Goal: Navigation & Orientation: Find specific page/section

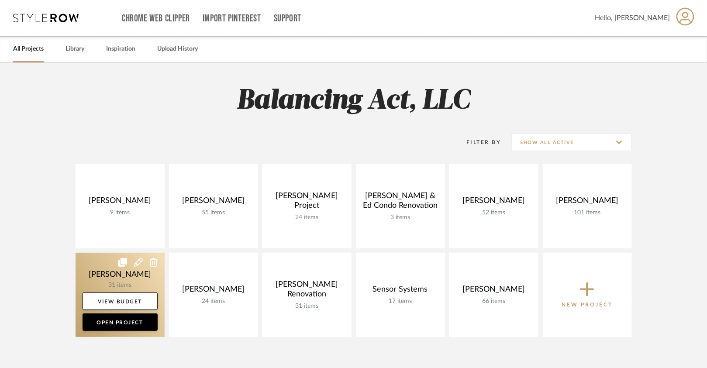
click at [130, 281] on link at bounding box center [120, 295] width 89 height 84
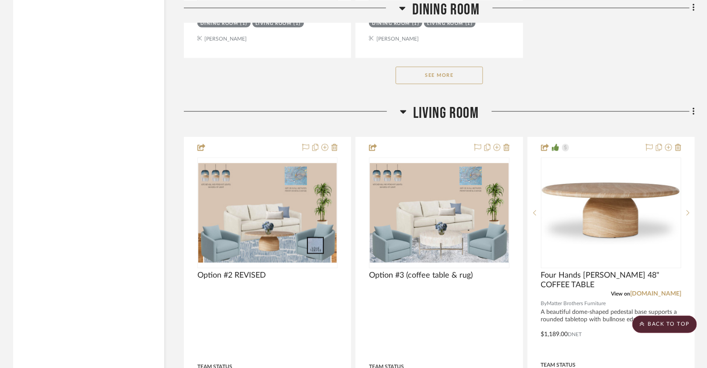
scroll to position [2163, 0]
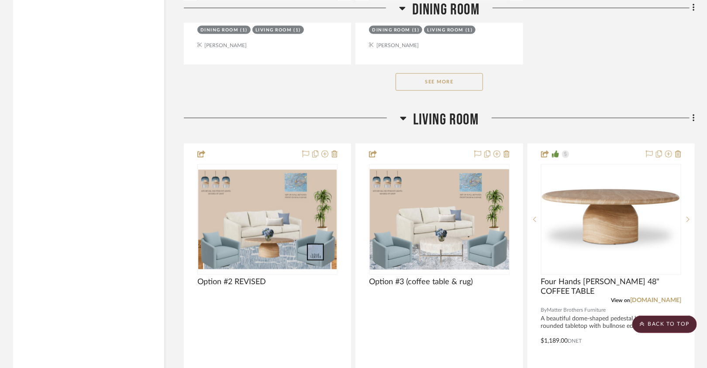
click at [421, 73] on button "See More" at bounding box center [438, 81] width 87 height 17
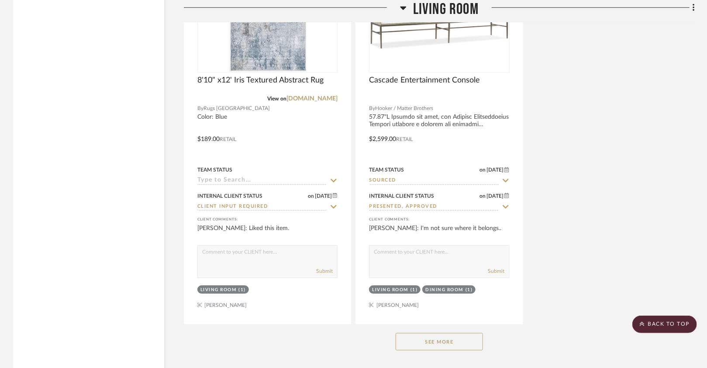
scroll to position [3530, 0]
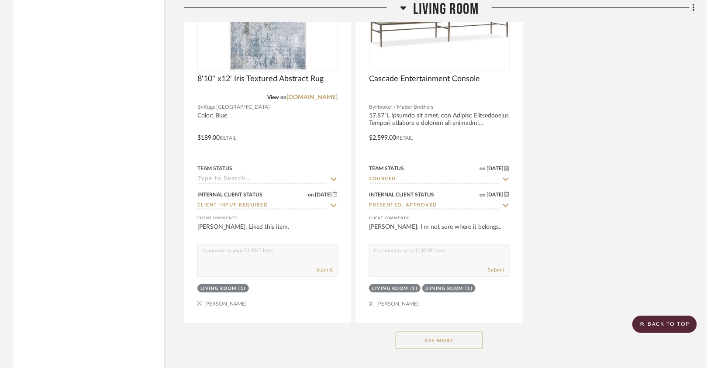
click at [407, 332] on button "See More" at bounding box center [438, 340] width 87 height 17
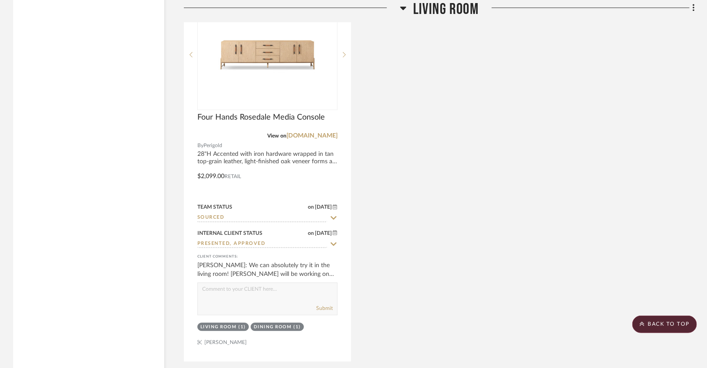
scroll to position [4265, 0]
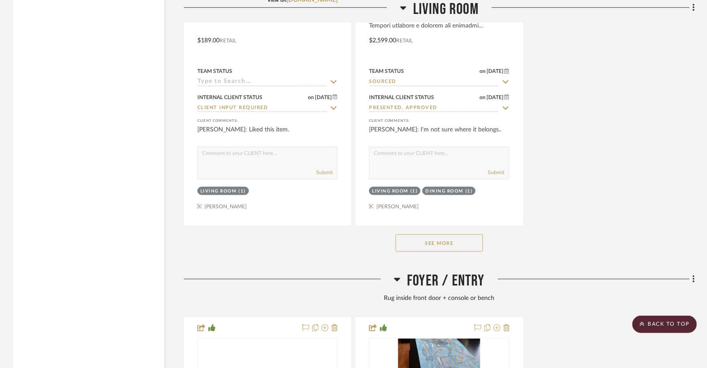
scroll to position [3601, 0]
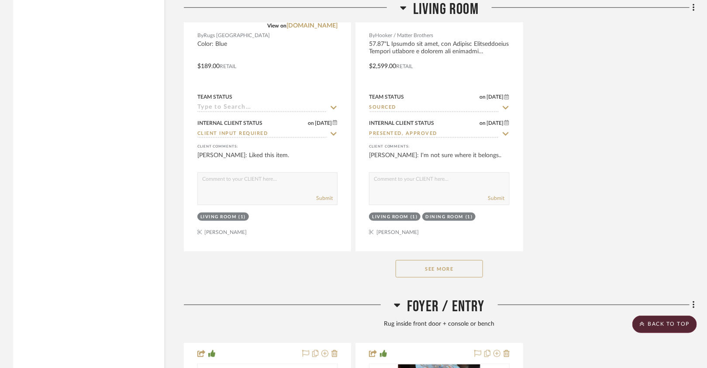
click at [438, 260] on button "See More" at bounding box center [438, 268] width 87 height 17
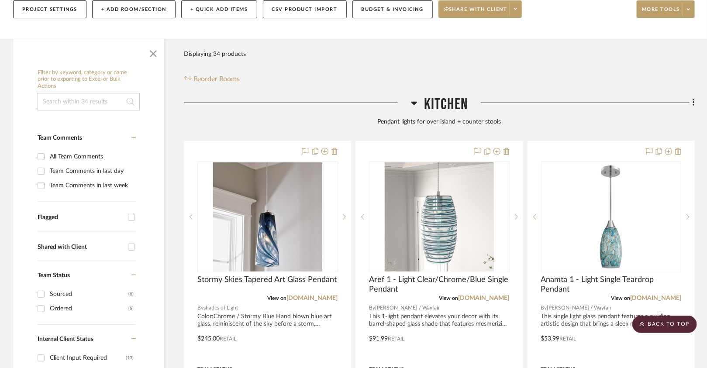
scroll to position [0, 0]
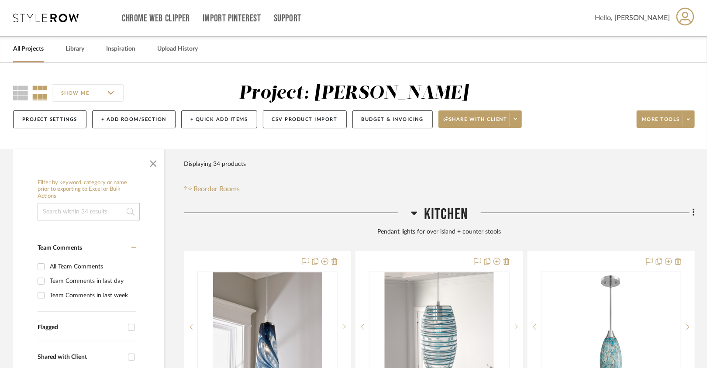
click at [51, 20] on icon at bounding box center [45, 18] width 65 height 9
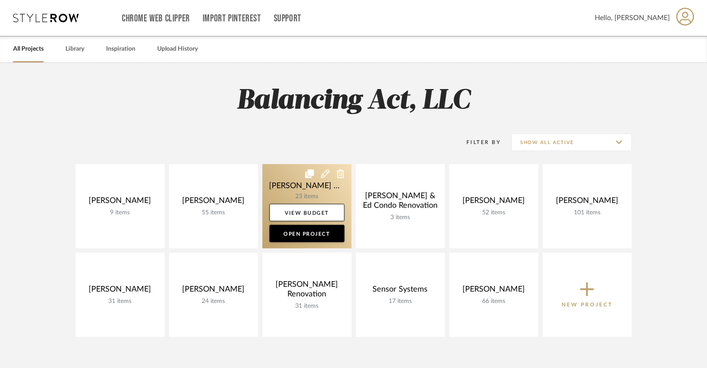
click at [317, 199] on link at bounding box center [306, 206] width 89 height 84
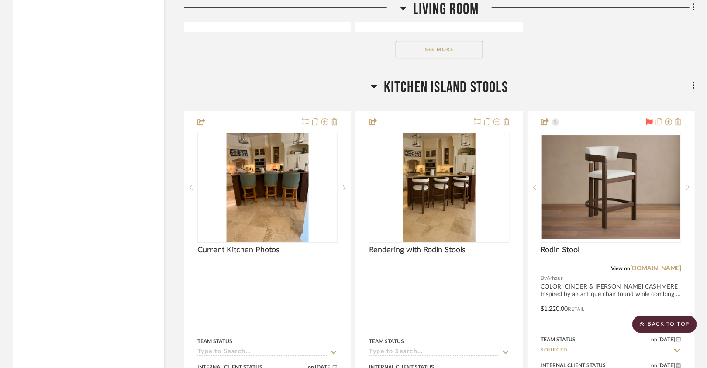
scroll to position [1355, 0]
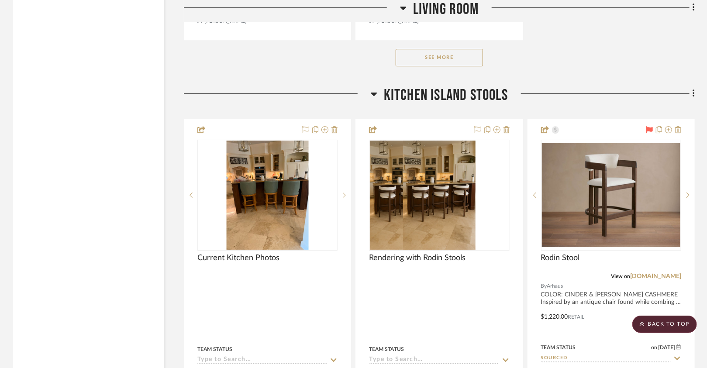
click at [434, 55] on button "See More" at bounding box center [438, 57] width 87 height 17
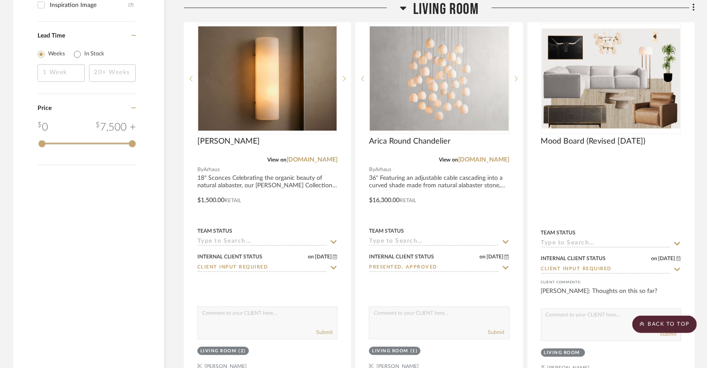
scroll to position [1009, 0]
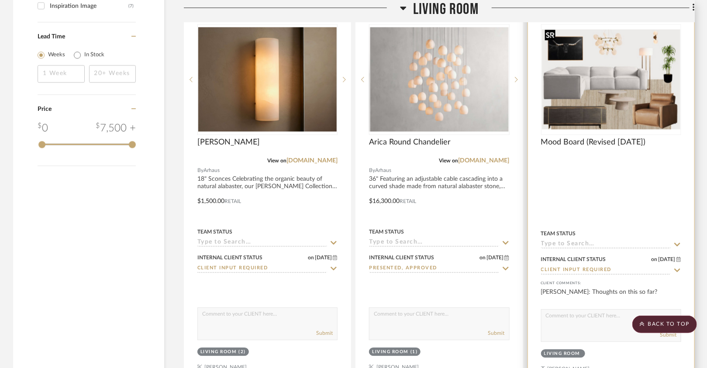
click at [0, 0] on img at bounding box center [0, 0] width 0 height 0
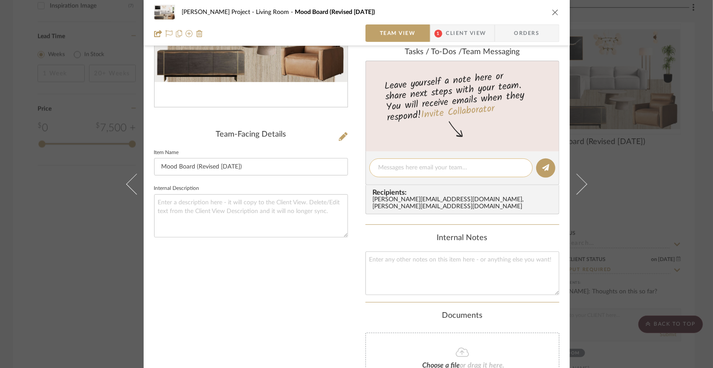
scroll to position [0, 0]
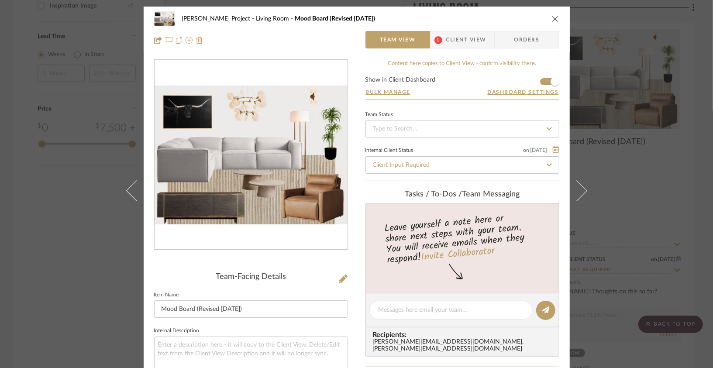
click at [552, 17] on icon "close" at bounding box center [555, 18] width 7 height 7
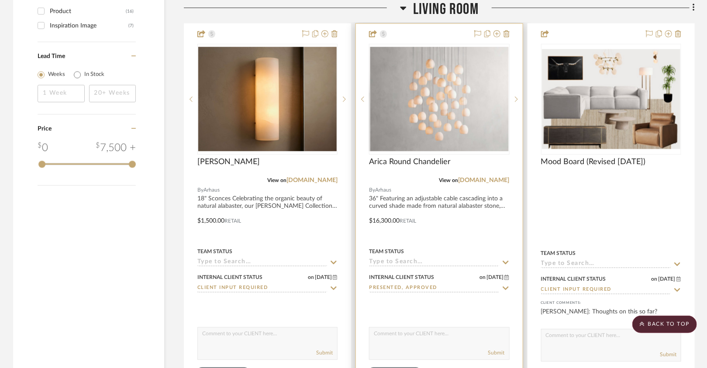
scroll to position [984, 0]
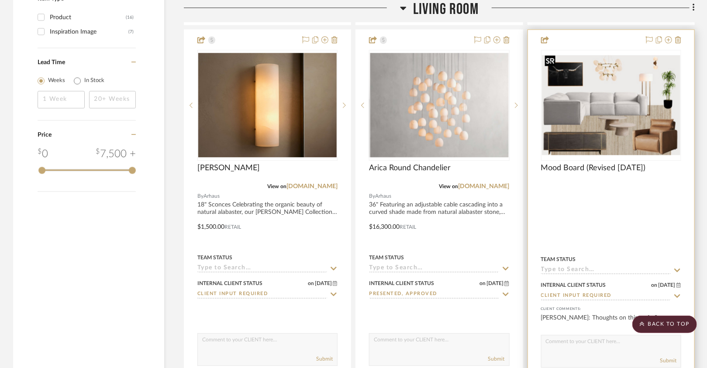
click at [588, 127] on img "0" at bounding box center [611, 105] width 138 height 100
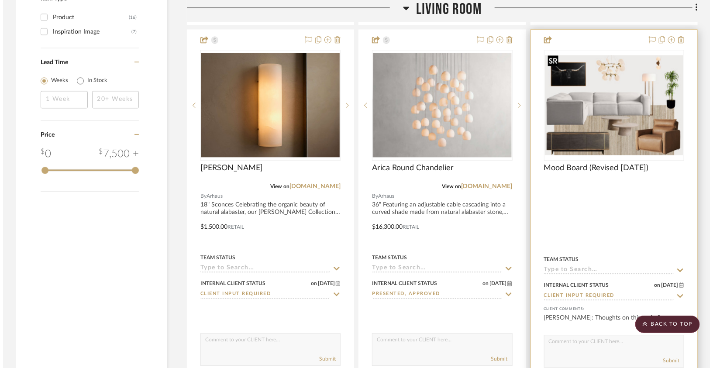
scroll to position [0, 0]
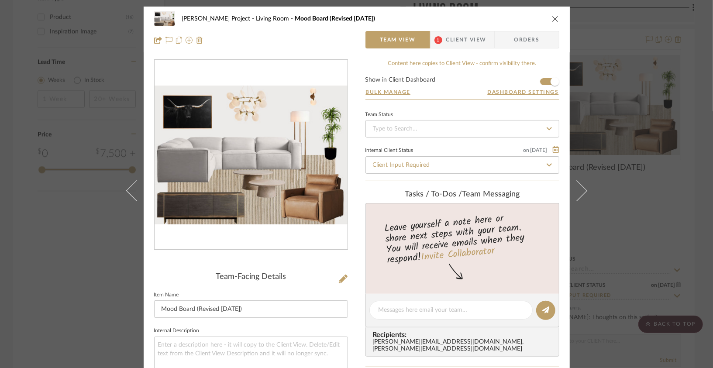
click at [552, 18] on icon "close" at bounding box center [555, 18] width 7 height 7
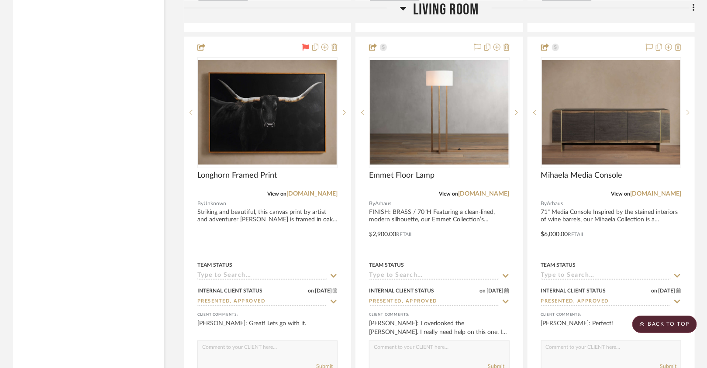
scroll to position [1771, 0]
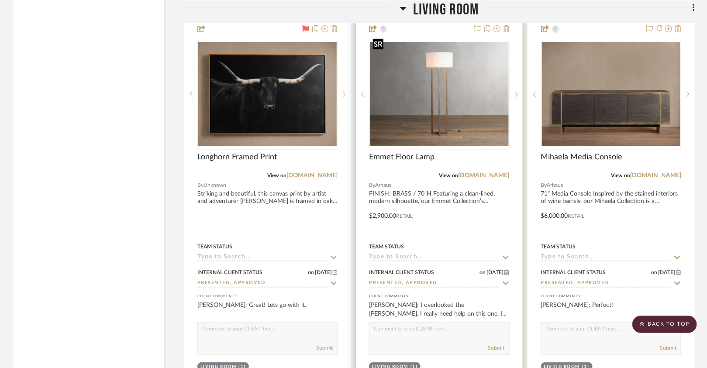
click at [446, 115] on img "0" at bounding box center [439, 94] width 138 height 104
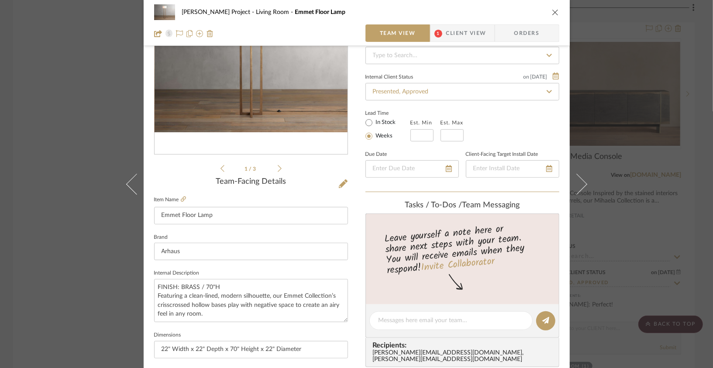
scroll to position [0, 0]
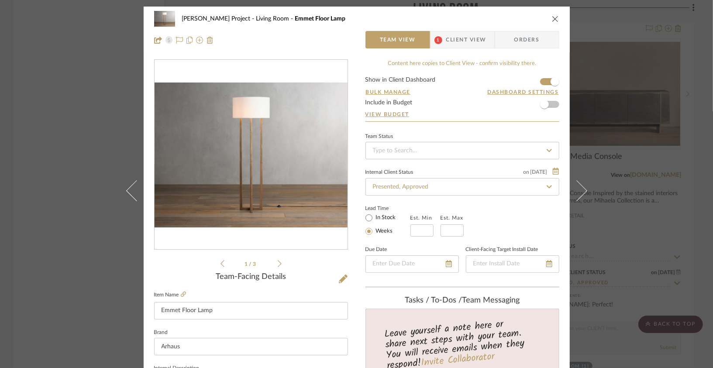
click at [557, 19] on div "Jeff Priede Project Living Room Emmet Floor Lamp Team View 1 Client View Orders" at bounding box center [357, 30] width 426 height 46
click at [550, 14] on div "[PERSON_NAME] Project Living Room Emmet Floor Lamp" at bounding box center [356, 18] width 405 height 17
click at [552, 21] on icon "close" at bounding box center [555, 18] width 7 height 7
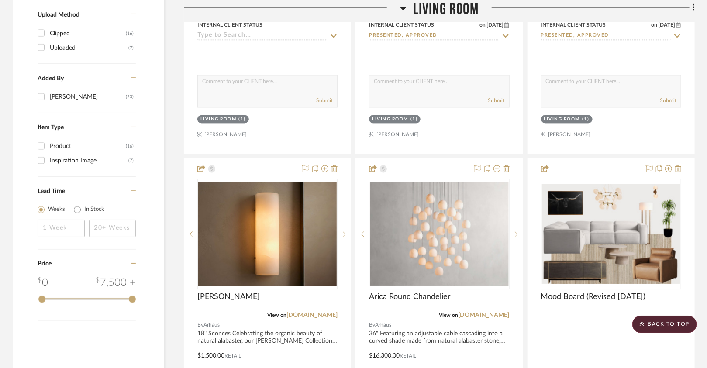
scroll to position [856, 0]
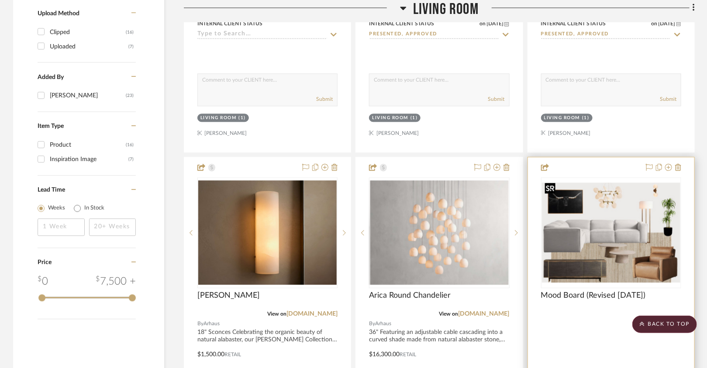
click at [577, 212] on img "0" at bounding box center [611, 232] width 138 height 100
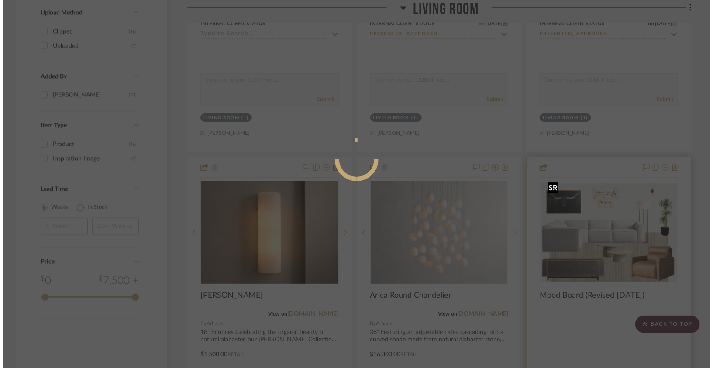
scroll to position [0, 0]
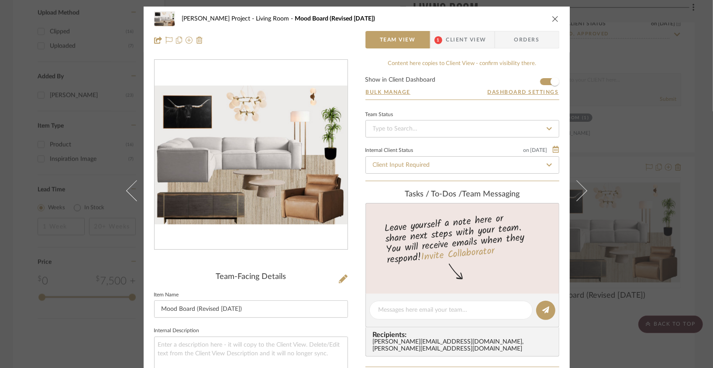
click at [552, 19] on icon "close" at bounding box center [555, 18] width 7 height 7
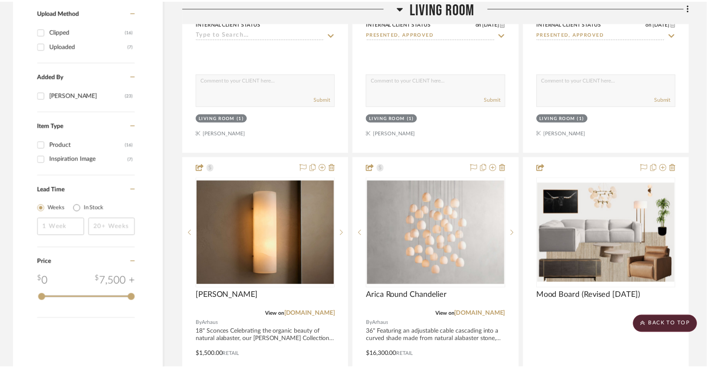
scroll to position [856, 0]
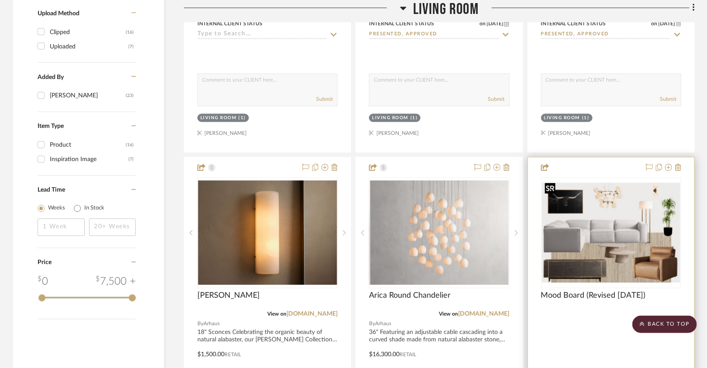
click at [626, 246] on img "0" at bounding box center [611, 232] width 138 height 100
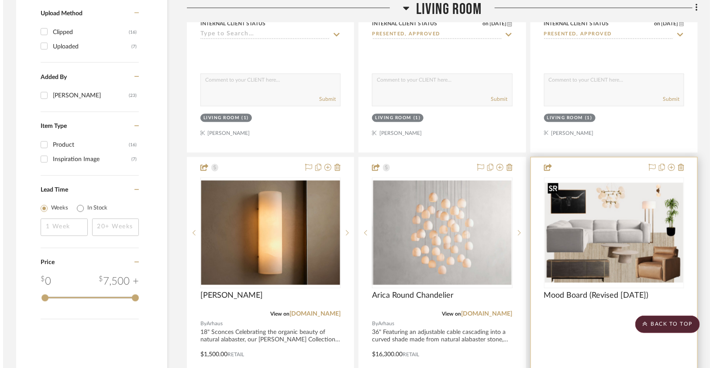
scroll to position [0, 0]
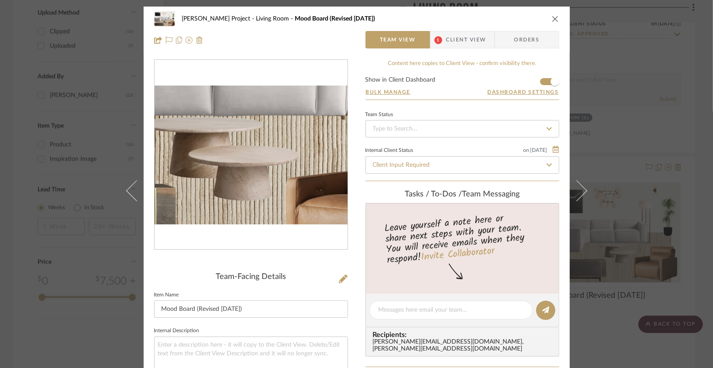
click at [266, 182] on img "0" at bounding box center [251, 155] width 193 height 139
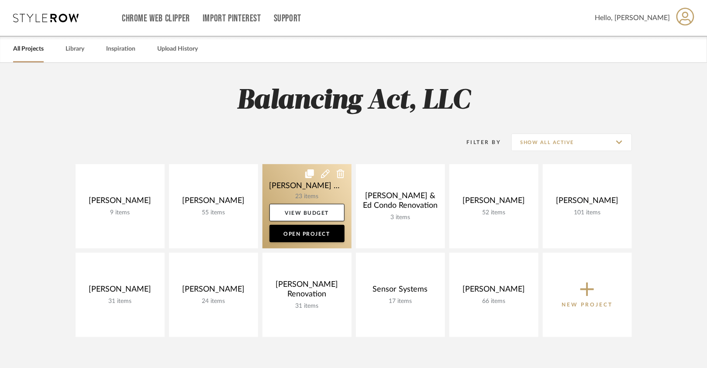
click at [310, 187] on link at bounding box center [306, 206] width 89 height 84
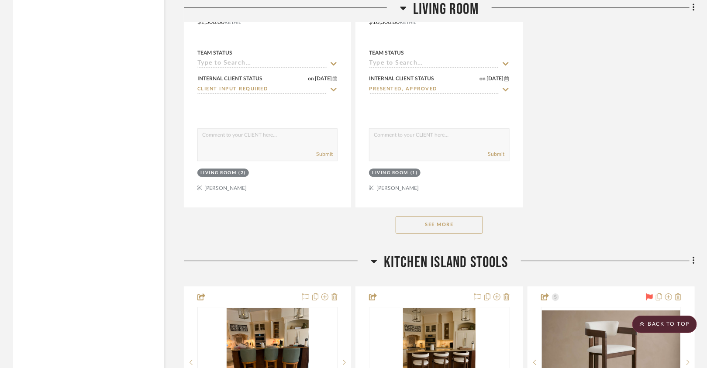
scroll to position [1189, 0]
click at [410, 215] on button "See More" at bounding box center [438, 223] width 87 height 17
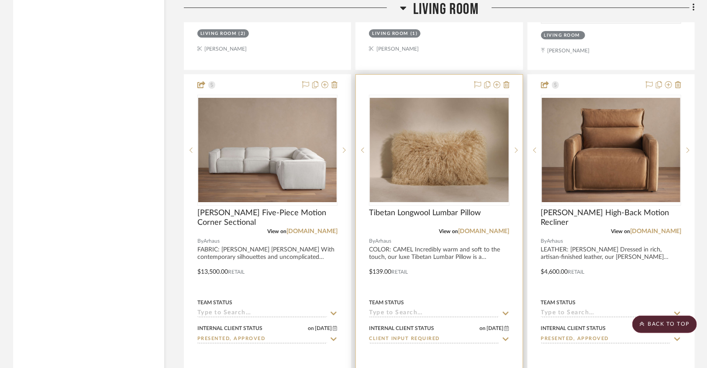
scroll to position [1328, 0]
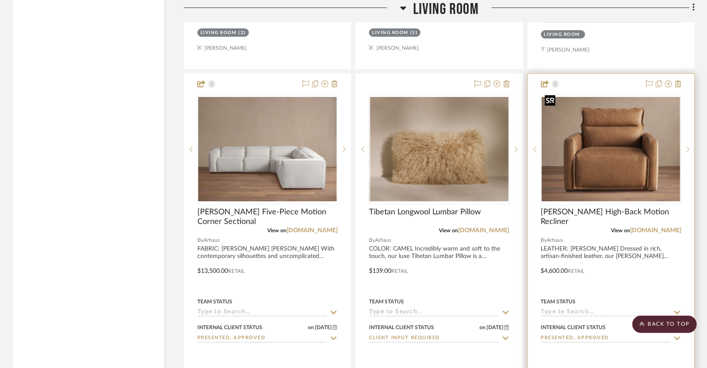
click at [0, 0] on img at bounding box center [0, 0] width 0 height 0
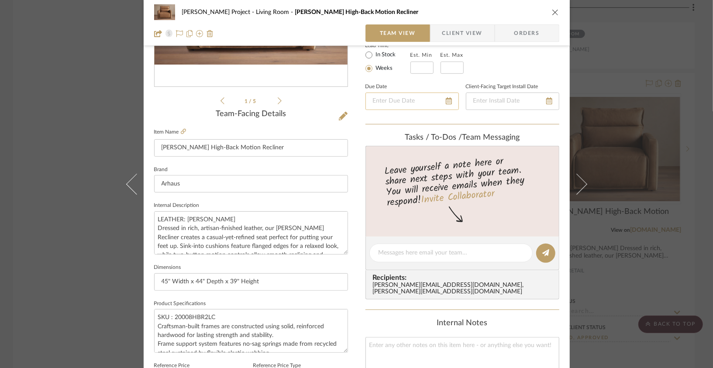
scroll to position [164, 0]
click at [548, 10] on div "[PERSON_NAME] Project Living Room [PERSON_NAME] High-Back Motion Recliner" at bounding box center [356, 11] width 405 height 17
click at [552, 12] on icon "close" at bounding box center [555, 12] width 7 height 7
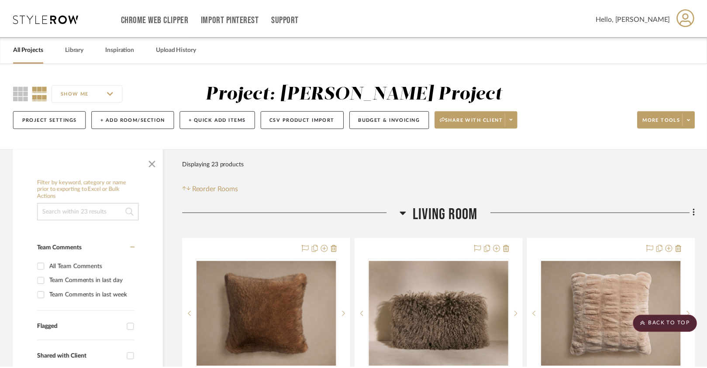
scroll to position [1328, 0]
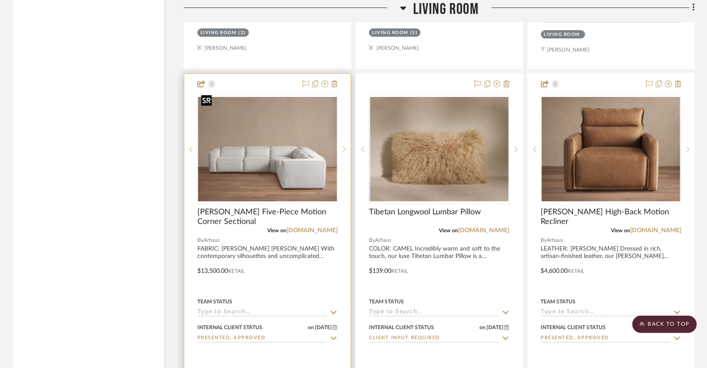
click at [0, 0] on img at bounding box center [0, 0] width 0 height 0
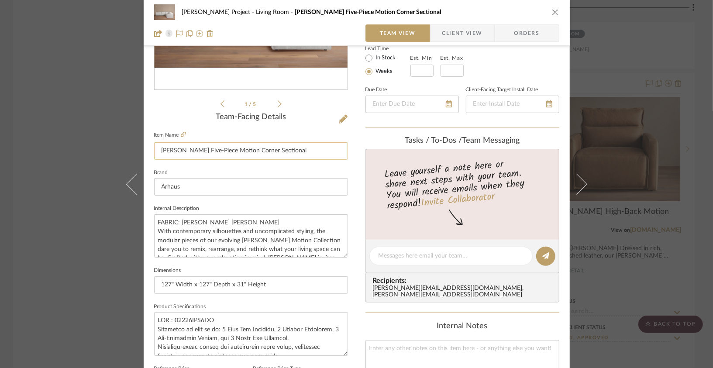
scroll to position [164, 0]
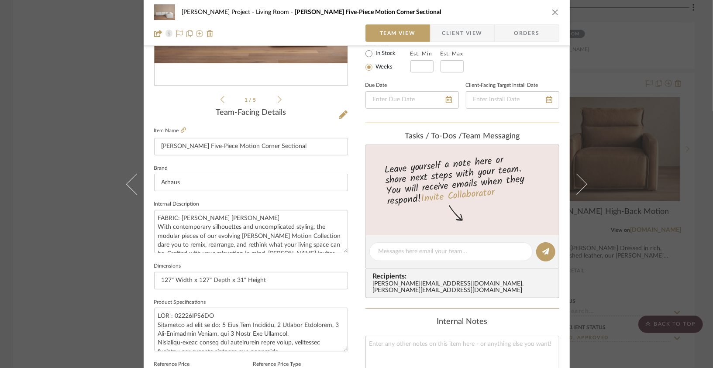
click at [552, 10] on icon "close" at bounding box center [555, 12] width 7 height 7
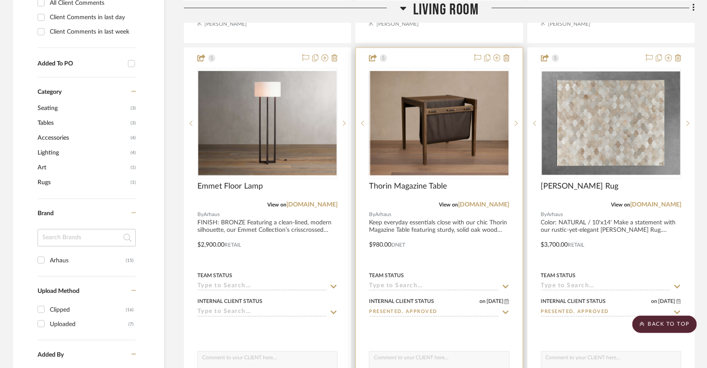
scroll to position [577, 0]
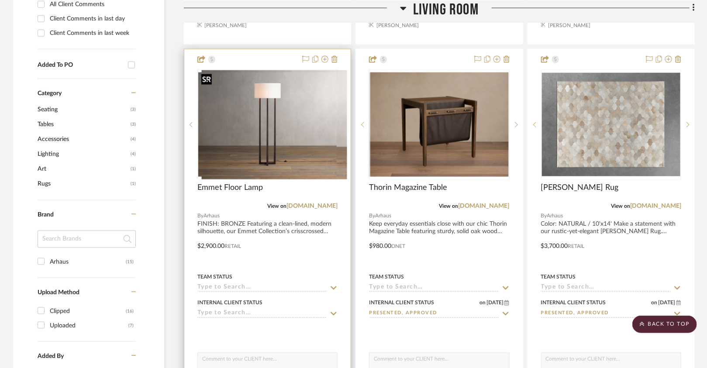
click at [314, 137] on div at bounding box center [267, 124] width 140 height 111
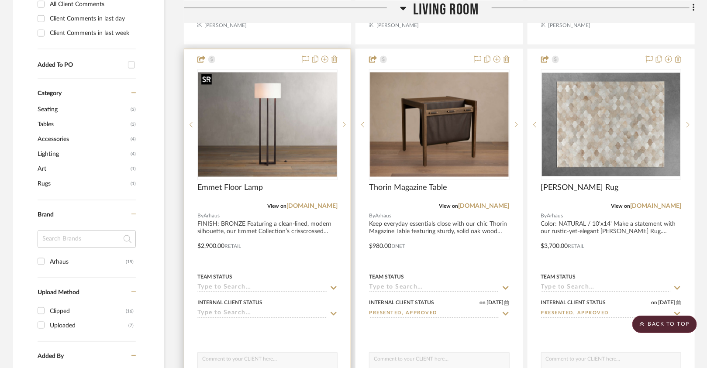
click at [271, 163] on img "0" at bounding box center [267, 124] width 138 height 104
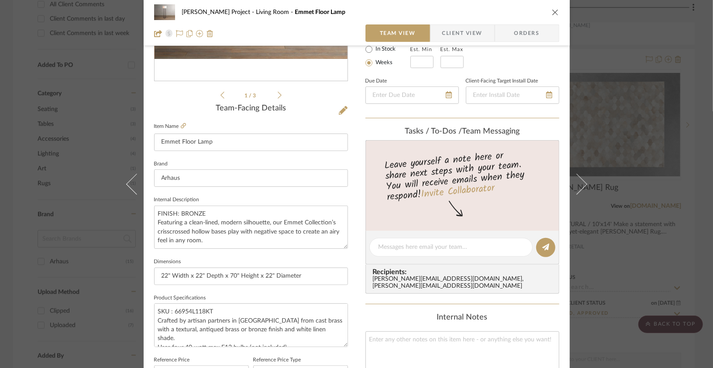
scroll to position [183, 0]
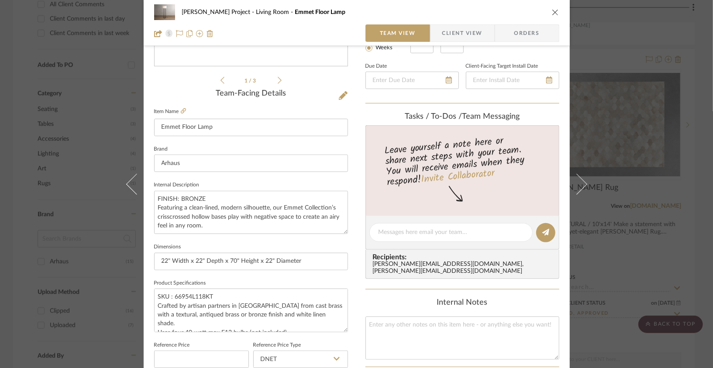
click at [548, 8] on div "[PERSON_NAME] Project Living Room Emmet Floor Lamp" at bounding box center [356, 11] width 405 height 17
click at [552, 9] on icon "close" at bounding box center [555, 12] width 7 height 7
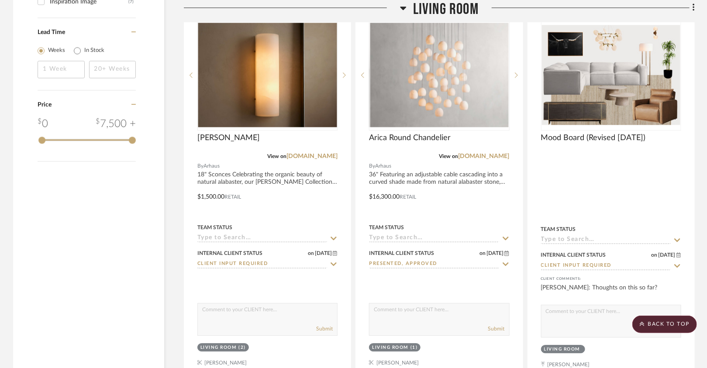
scroll to position [1014, 0]
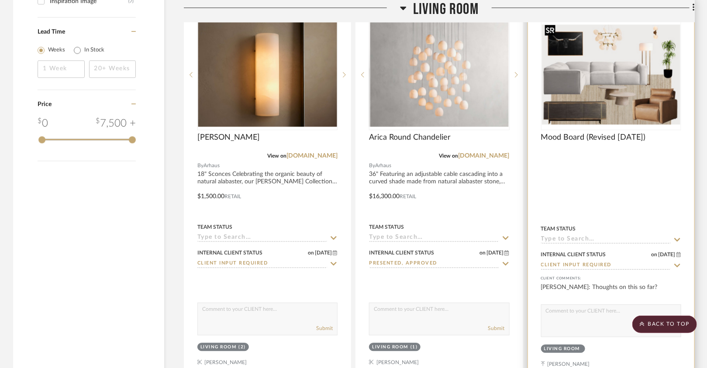
click at [0, 0] on img at bounding box center [0, 0] width 0 height 0
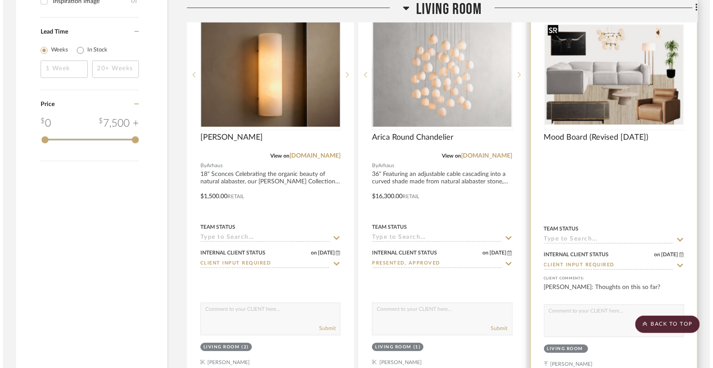
scroll to position [0, 0]
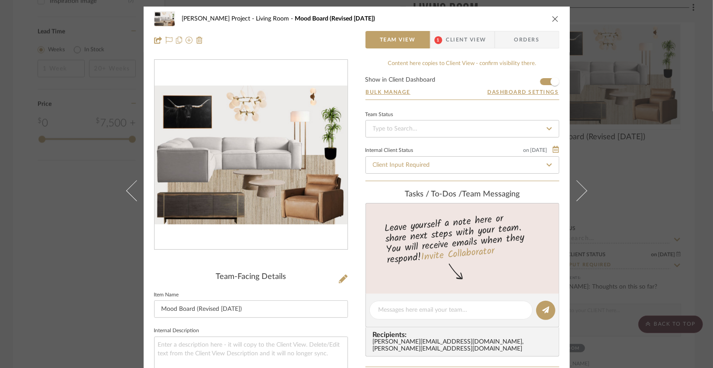
click at [553, 14] on div "[PERSON_NAME] Project Living Room Mood Board (Revised [DATE])" at bounding box center [356, 18] width 405 height 17
click at [553, 17] on icon "close" at bounding box center [555, 18] width 7 height 7
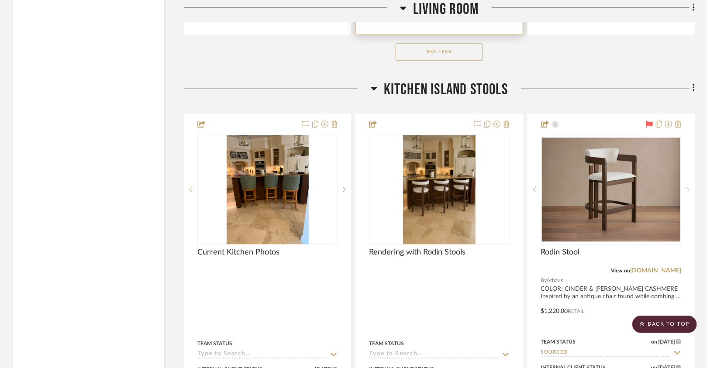
scroll to position [2526, 0]
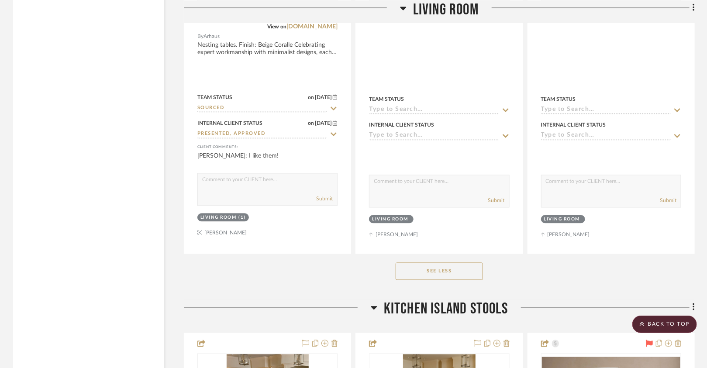
click at [419, 263] on button "See Less" at bounding box center [438, 271] width 87 height 17
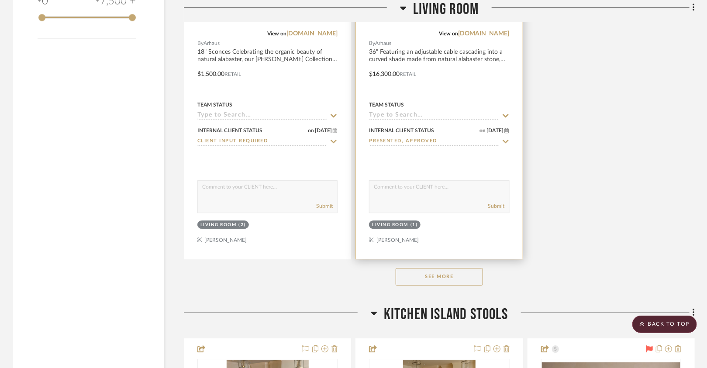
scroll to position [1143, 0]
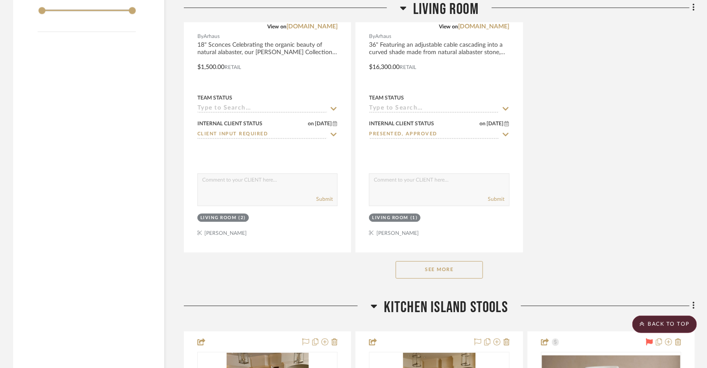
click at [424, 268] on button "See More" at bounding box center [438, 269] width 87 height 17
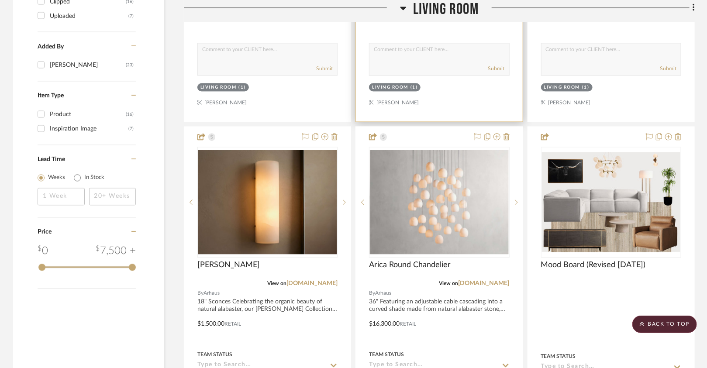
scroll to position [887, 0]
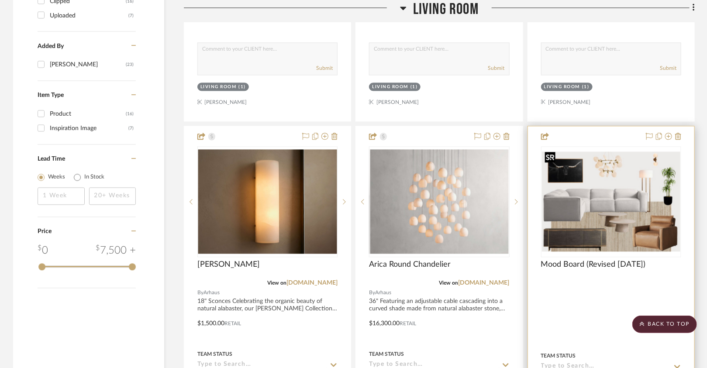
click at [0, 0] on img at bounding box center [0, 0] width 0 height 0
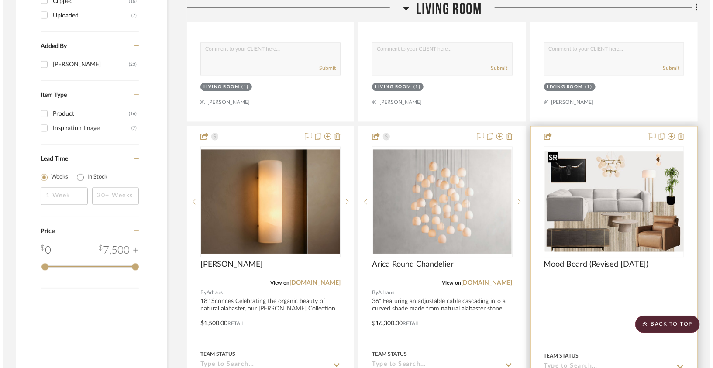
scroll to position [0, 0]
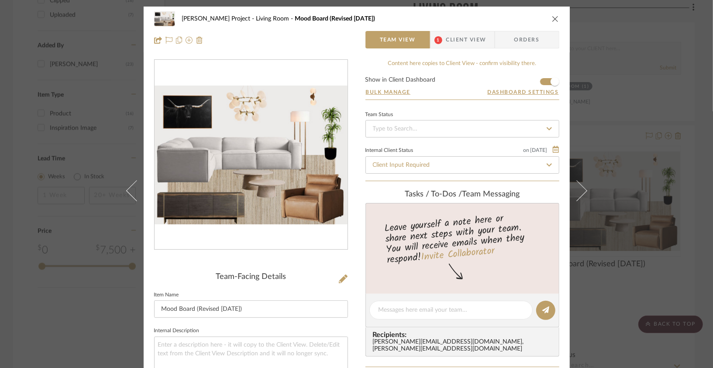
click at [556, 17] on div "[PERSON_NAME] Project Living Room Mood Board (Revised [DATE]) Team View 1 Clien…" at bounding box center [357, 30] width 426 height 46
click at [548, 20] on div "[PERSON_NAME] Project Living Room Mood Board (Revised [DATE])" at bounding box center [356, 18] width 405 height 17
click at [552, 20] on icon "close" at bounding box center [555, 18] width 7 height 7
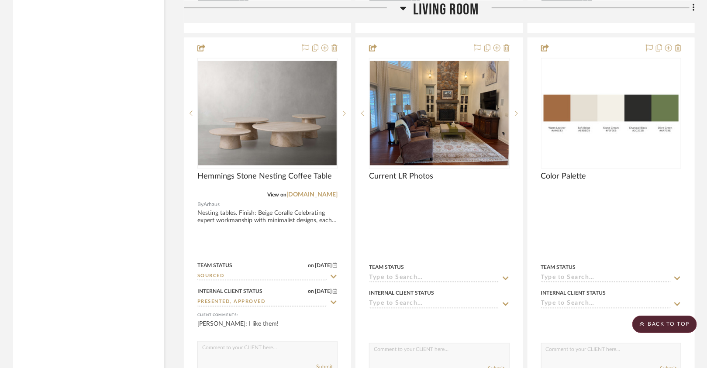
scroll to position [2138, 0]
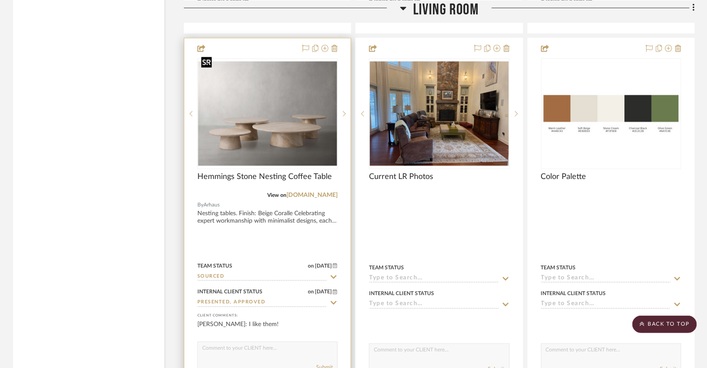
click at [298, 131] on img "0" at bounding box center [267, 114] width 138 height 104
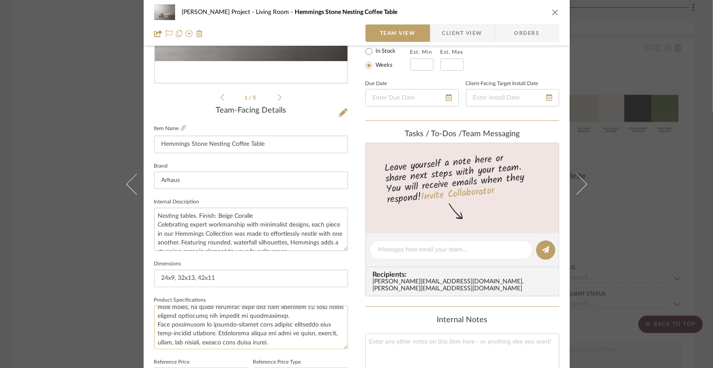
scroll to position [159, 0]
click at [552, 15] on icon "close" at bounding box center [555, 12] width 7 height 7
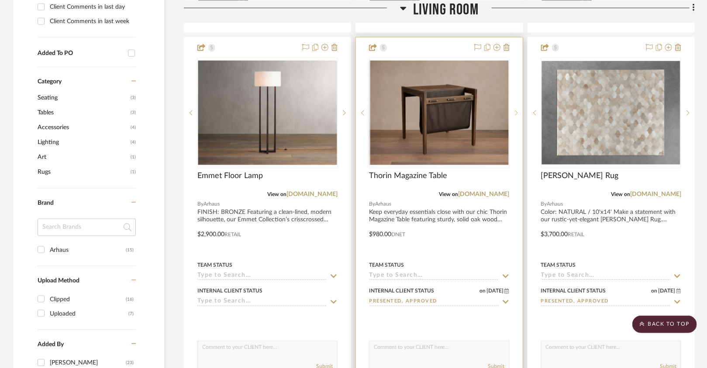
scroll to position [586, 0]
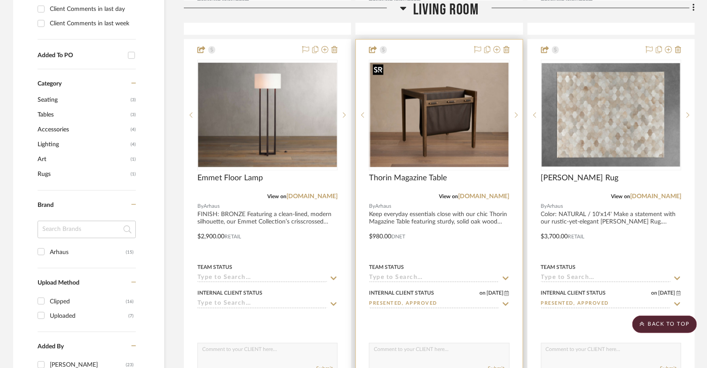
click at [447, 121] on img "0" at bounding box center [439, 115] width 138 height 104
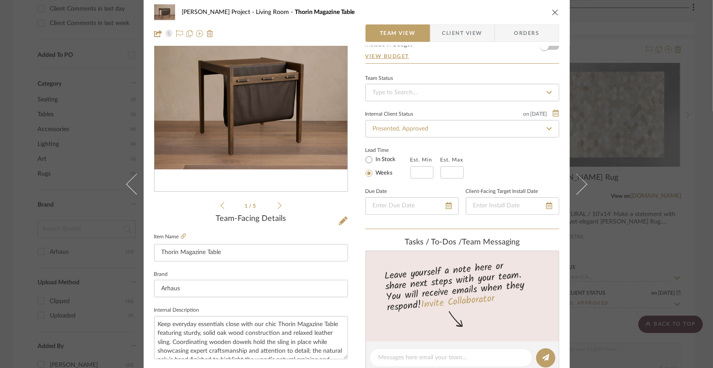
scroll to position [0, 0]
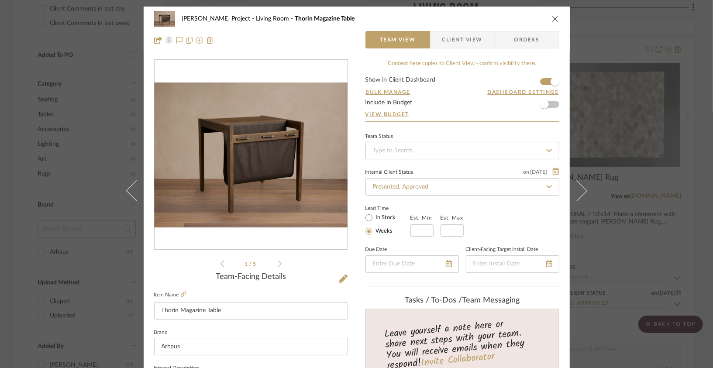
click at [545, 21] on div "[PERSON_NAME] Project Living Room Thorin Magazine Table" at bounding box center [356, 18] width 405 height 17
click at [548, 21] on div "[PERSON_NAME] Project Living Room Thorin Magazine Table" at bounding box center [356, 18] width 405 height 17
click at [552, 19] on icon "close" at bounding box center [555, 18] width 7 height 7
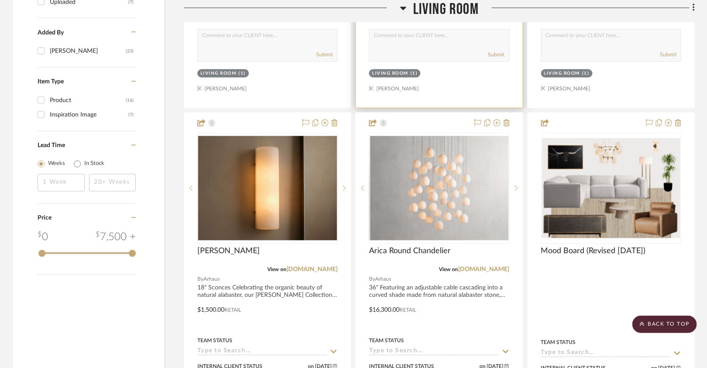
scroll to position [935, 0]
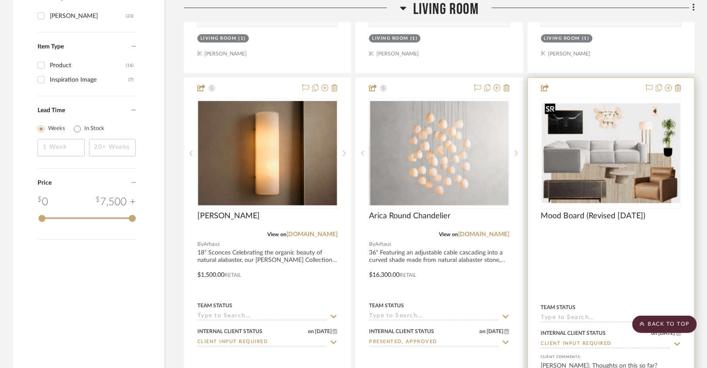
click at [589, 163] on img "0" at bounding box center [611, 153] width 138 height 100
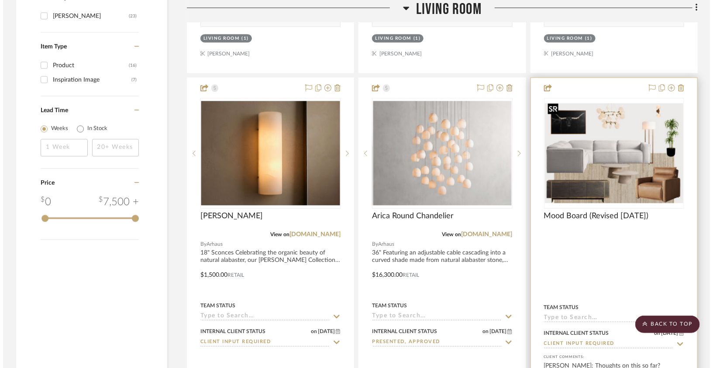
scroll to position [0, 0]
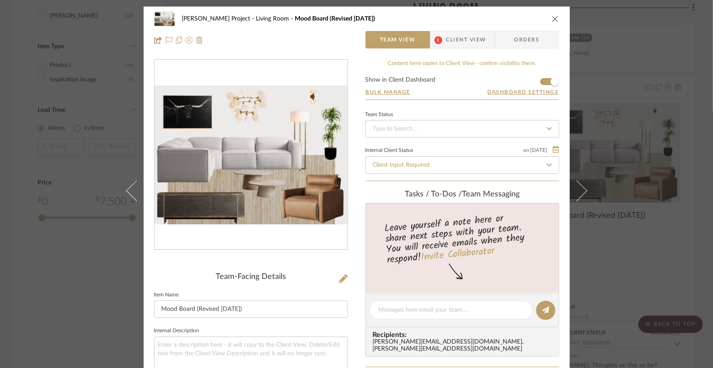
click at [553, 22] on div "[PERSON_NAME] Project Living Room Mood Board (Revised [DATE])" at bounding box center [356, 18] width 405 height 17
click at [553, 18] on icon "close" at bounding box center [555, 18] width 7 height 7
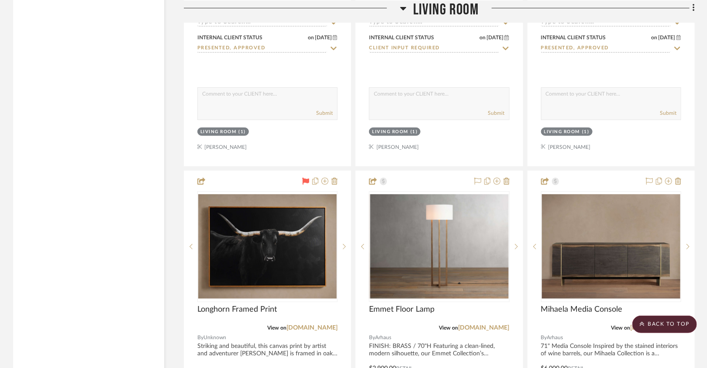
scroll to position [1617, 0]
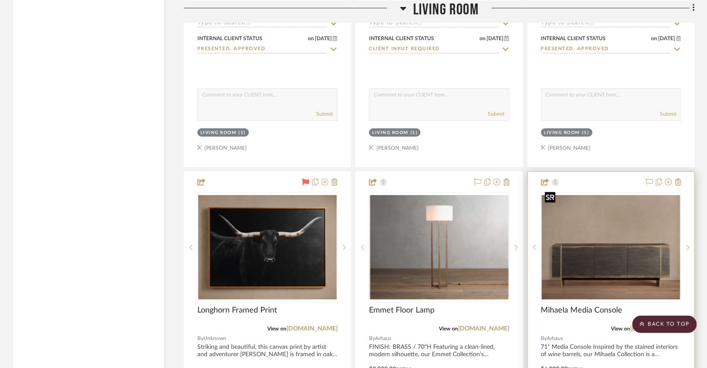
click at [0, 0] on img at bounding box center [0, 0] width 0 height 0
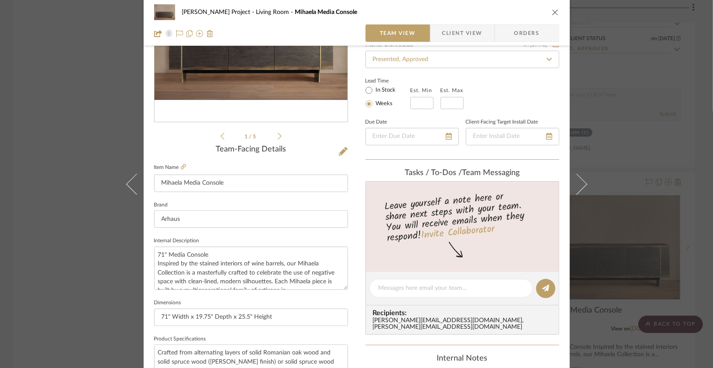
scroll to position [128, 0]
click at [547, 13] on div "[PERSON_NAME] Project Living Room Mihaela Media Console" at bounding box center [356, 11] width 405 height 17
click at [554, 9] on icon "close" at bounding box center [555, 12] width 7 height 7
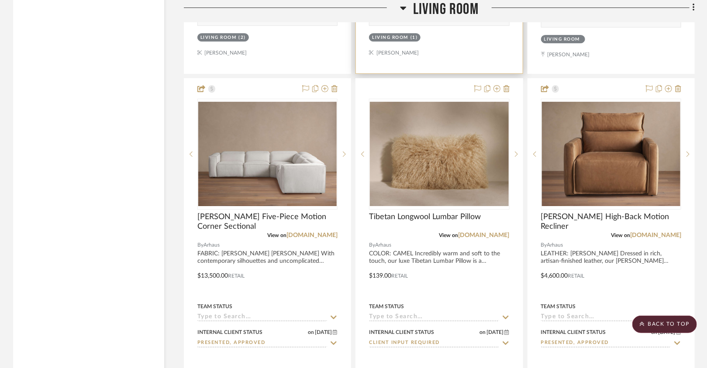
scroll to position [1313, 0]
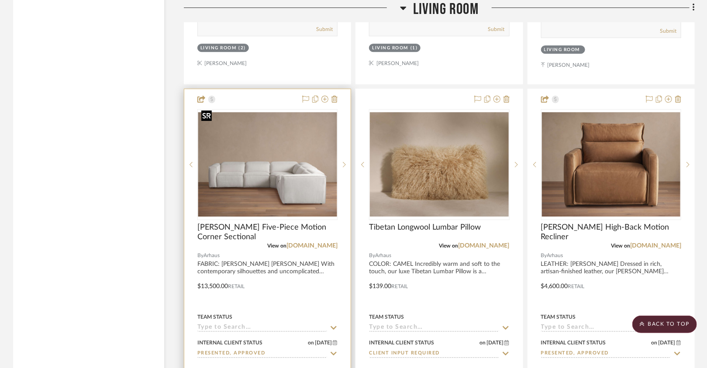
click at [0, 0] on img at bounding box center [0, 0] width 0 height 0
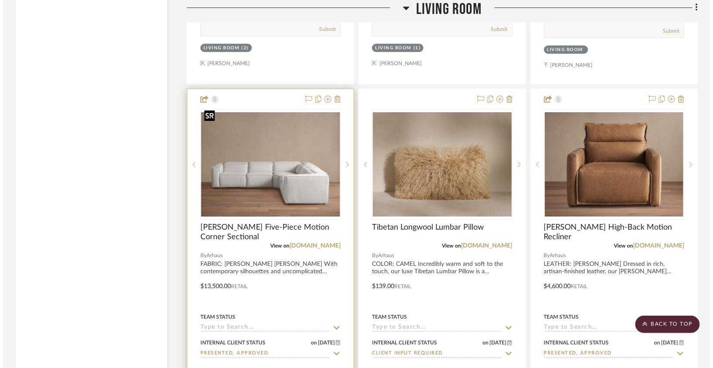
scroll to position [0, 0]
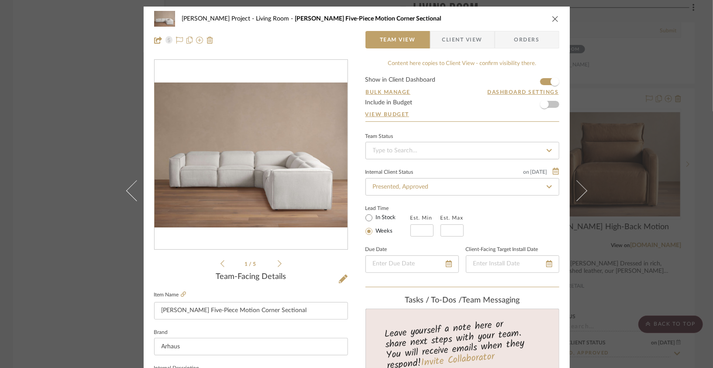
click at [278, 265] on icon at bounding box center [280, 264] width 4 height 8
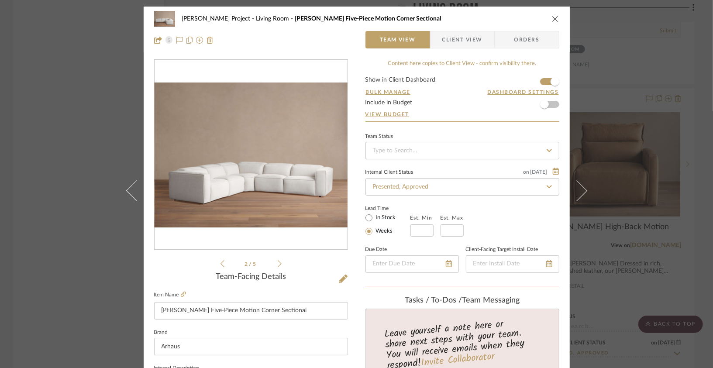
click at [278, 263] on icon at bounding box center [280, 264] width 4 height 8
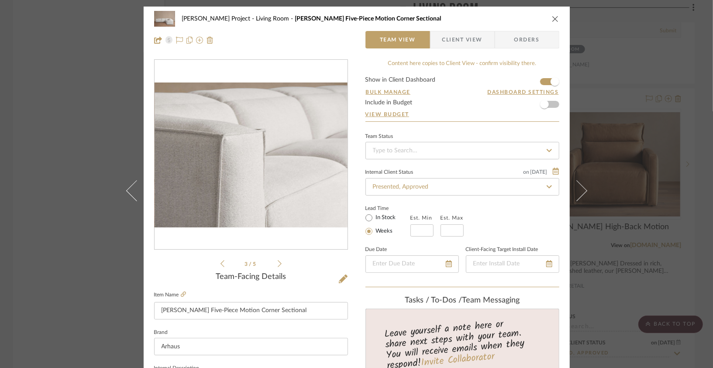
click at [278, 263] on icon at bounding box center [280, 264] width 4 height 8
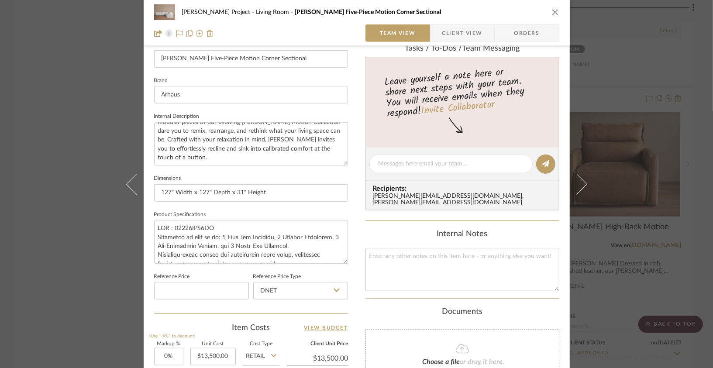
click at [555, 7] on div "[PERSON_NAME] Project Living Room [PERSON_NAME] Five-Piece Motion Corner Sectio…" at bounding box center [356, 11] width 405 height 17
click at [552, 7] on div "[PERSON_NAME] Project Living Room [PERSON_NAME] Five-Piece Motion Corner Sectio…" at bounding box center [356, 11] width 405 height 17
click at [552, 12] on icon "close" at bounding box center [555, 12] width 7 height 7
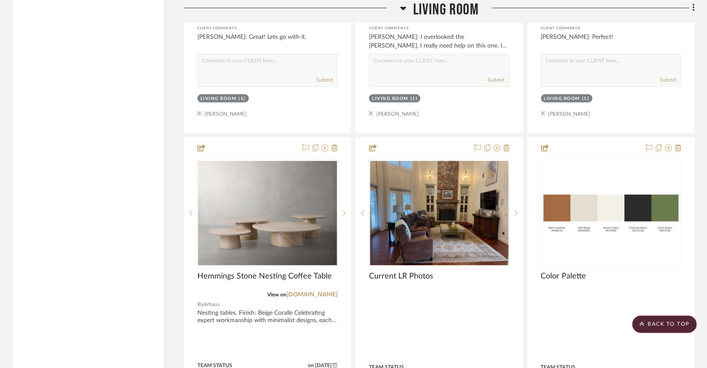
scroll to position [2042, 0]
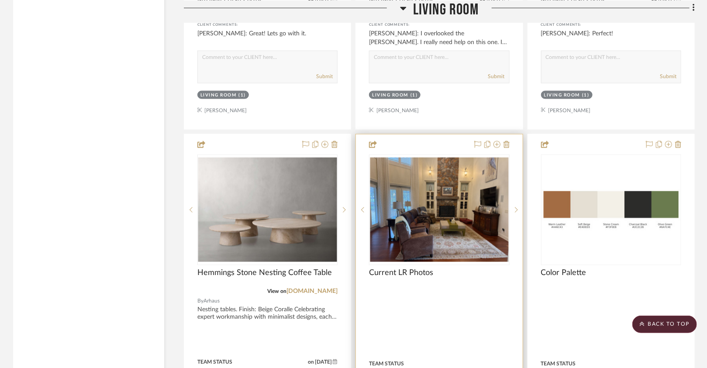
click at [473, 215] on img "0" at bounding box center [439, 210] width 138 height 104
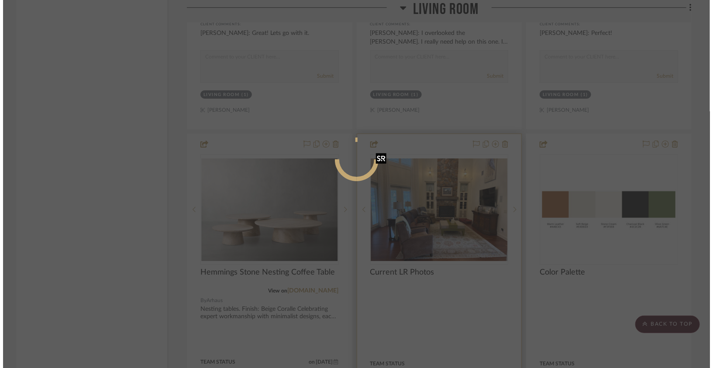
scroll to position [0, 0]
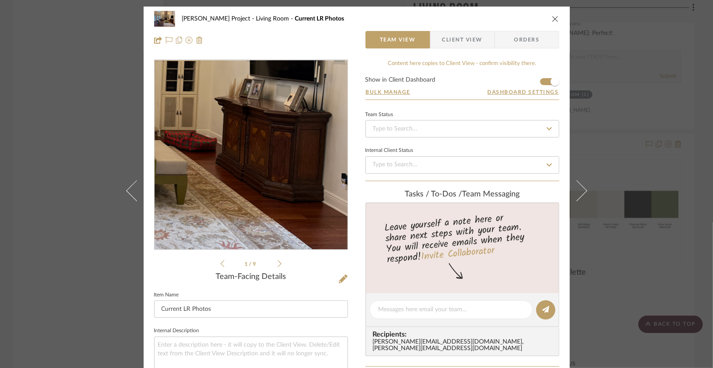
click at [305, 175] on img "0" at bounding box center [251, 155] width 193 height 145
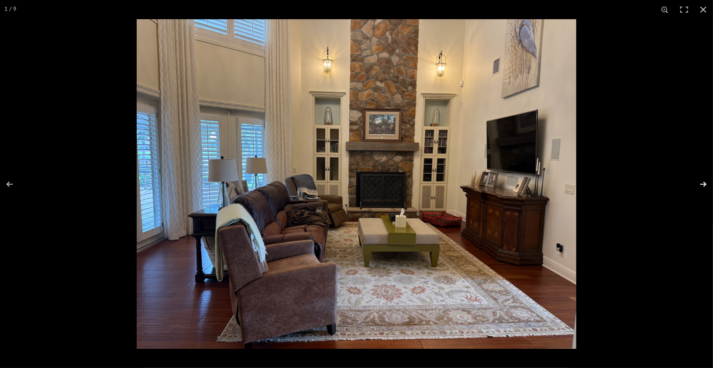
click at [700, 186] on button at bounding box center [697, 184] width 31 height 44
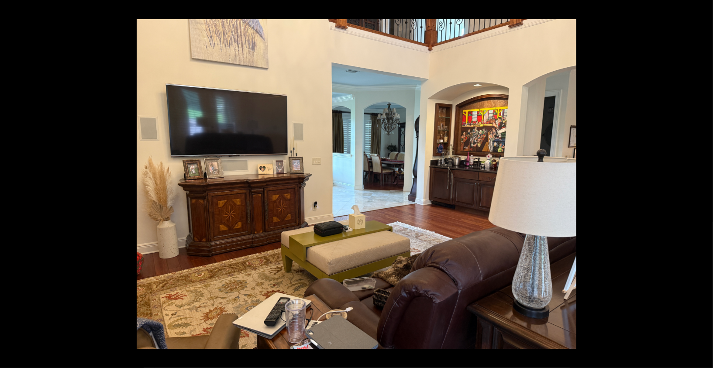
click at [700, 186] on button at bounding box center [697, 184] width 31 height 44
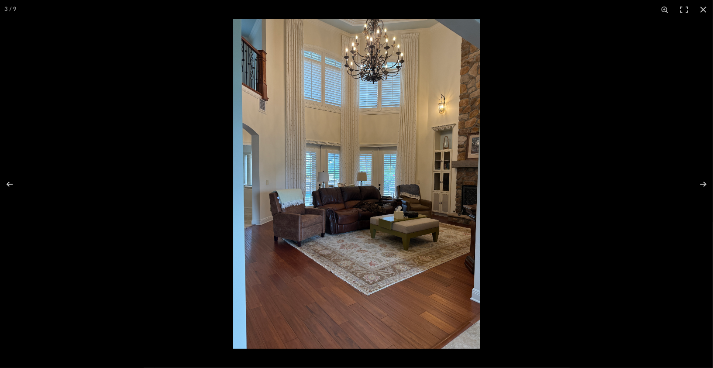
click at [410, 139] on img at bounding box center [356, 184] width 247 height 330
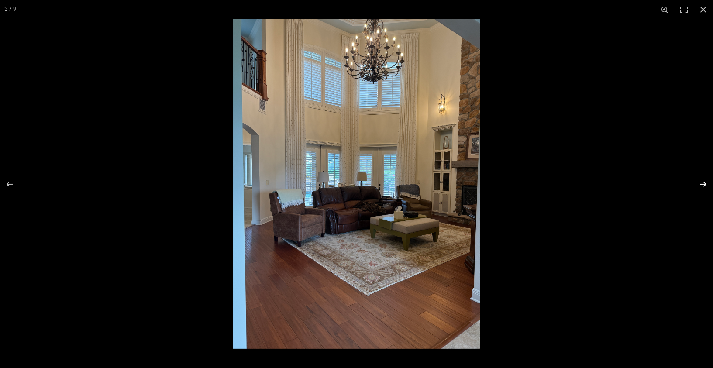
click at [699, 184] on button at bounding box center [697, 184] width 31 height 44
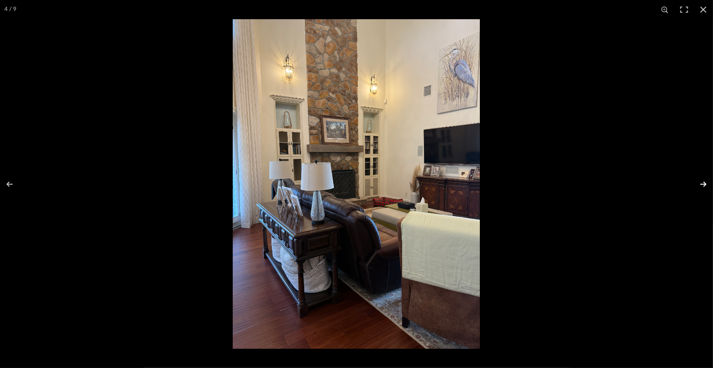
click at [699, 184] on button at bounding box center [697, 184] width 31 height 44
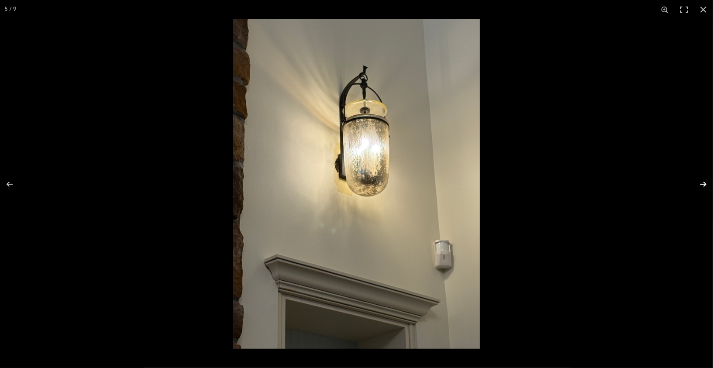
click at [699, 184] on button at bounding box center [697, 184] width 31 height 44
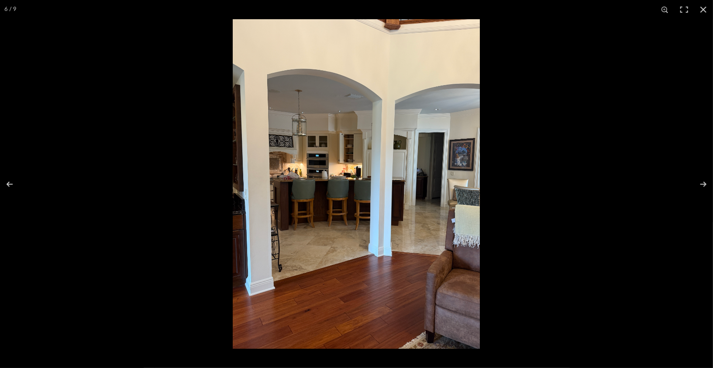
click at [377, 165] on img at bounding box center [356, 184] width 247 height 330
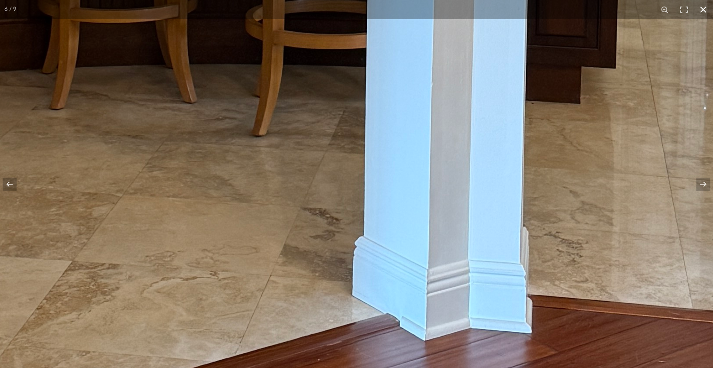
click at [705, 16] on button at bounding box center [703, 9] width 19 height 19
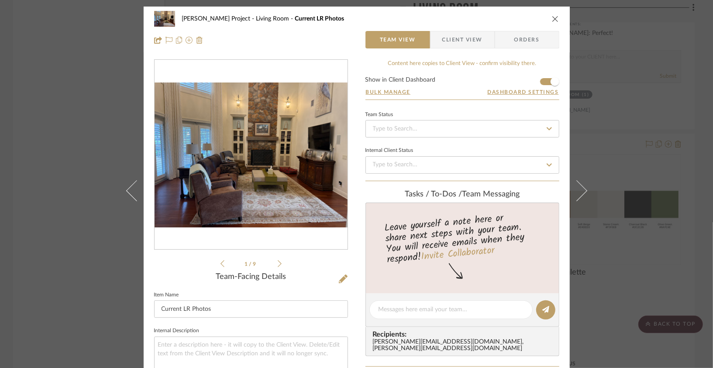
click at [273, 263] on li "1 / 9" at bounding box center [250, 263] width 53 height 10
click at [278, 263] on icon at bounding box center [280, 264] width 4 height 8
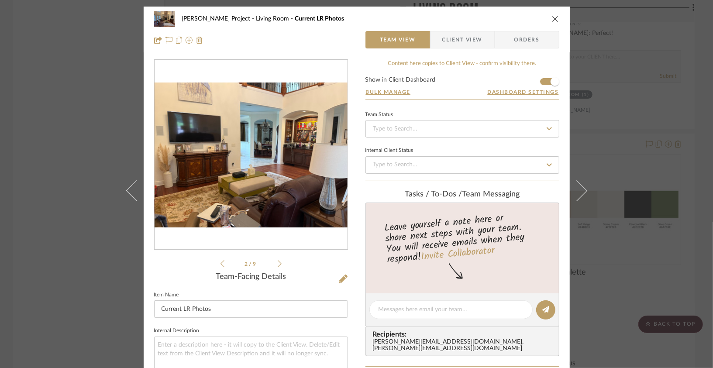
click at [278, 263] on icon at bounding box center [280, 264] width 4 height 8
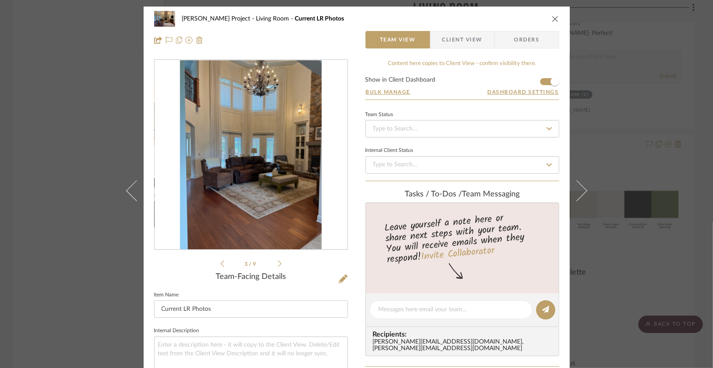
click at [220, 265] on icon at bounding box center [222, 264] width 4 height 8
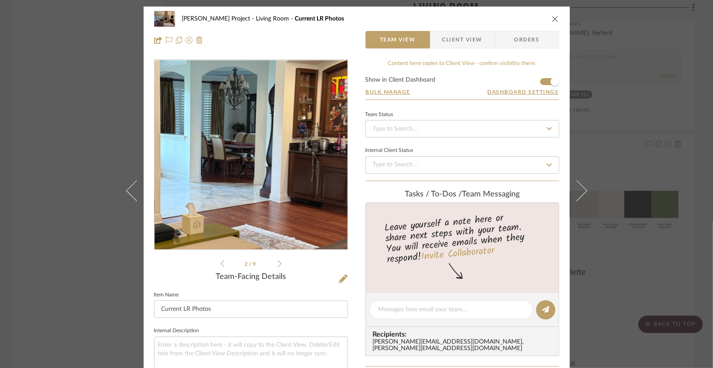
click at [268, 148] on img "1" at bounding box center [251, 155] width 193 height 145
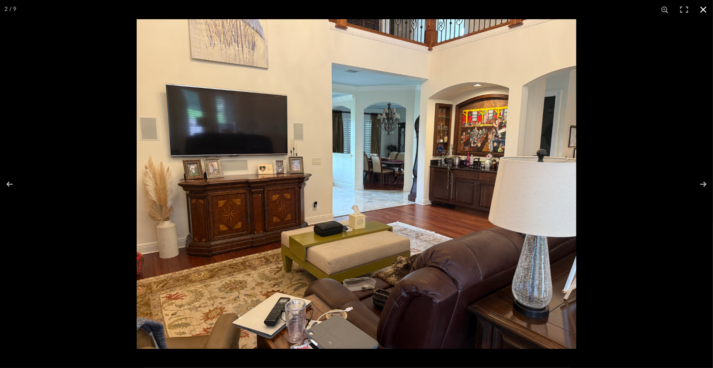
click at [703, 14] on button at bounding box center [703, 9] width 19 height 19
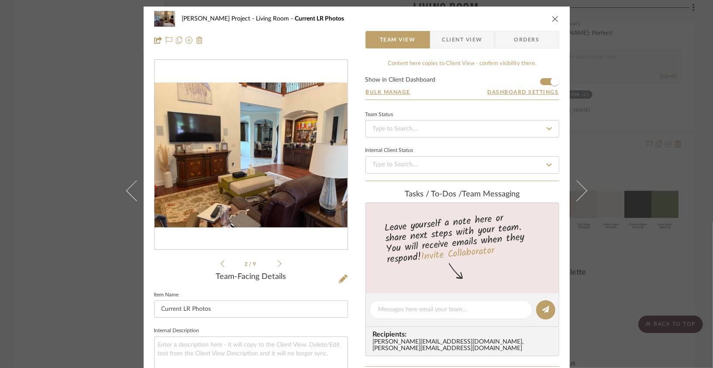
click at [553, 22] on div "[PERSON_NAME] Project Living Room Current LR Photos" at bounding box center [356, 18] width 405 height 17
click at [554, 15] on button "close" at bounding box center [555, 19] width 8 height 8
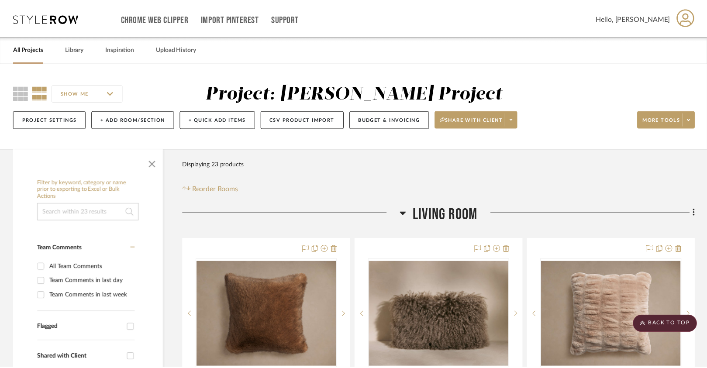
scroll to position [2042, 0]
